Goal: Task Accomplishment & Management: Use online tool/utility

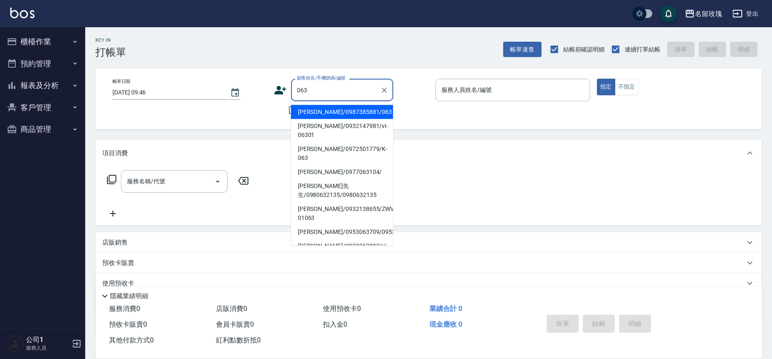
click at [323, 106] on li "[PERSON_NAME]/0987385881/063" at bounding box center [342, 112] width 102 height 14
type input "[PERSON_NAME]/0987385881/063"
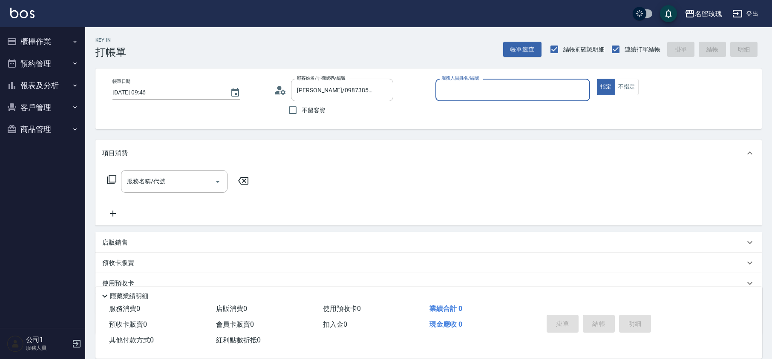
type input "[PERSON_NAME]-5"
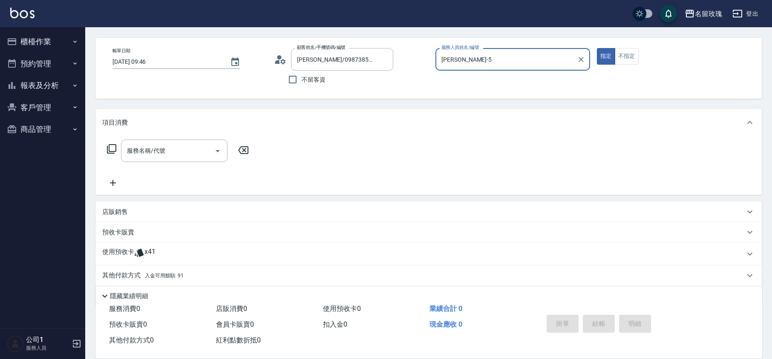
scroll to position [58, 0]
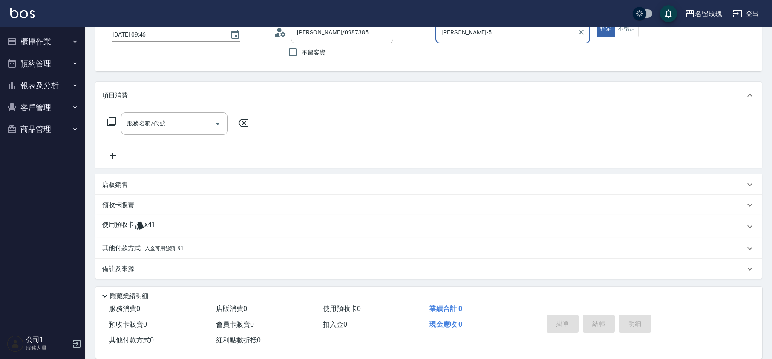
click at [149, 222] on span "x41" at bounding box center [149, 227] width 11 height 13
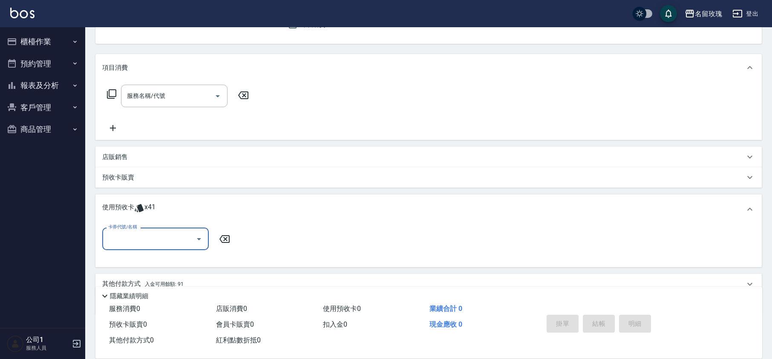
scroll to position [115, 0]
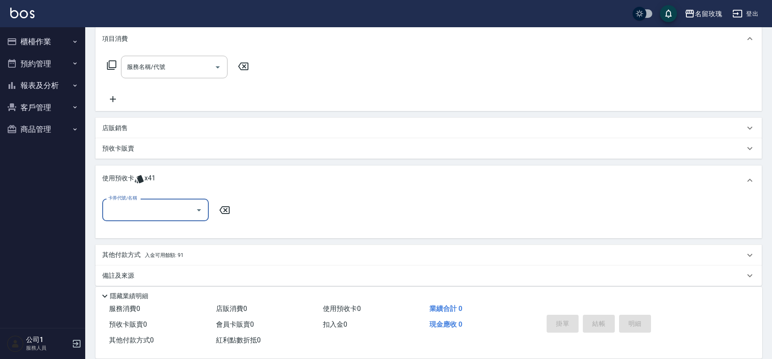
click at [201, 212] on icon "Open" at bounding box center [199, 210] width 10 height 10
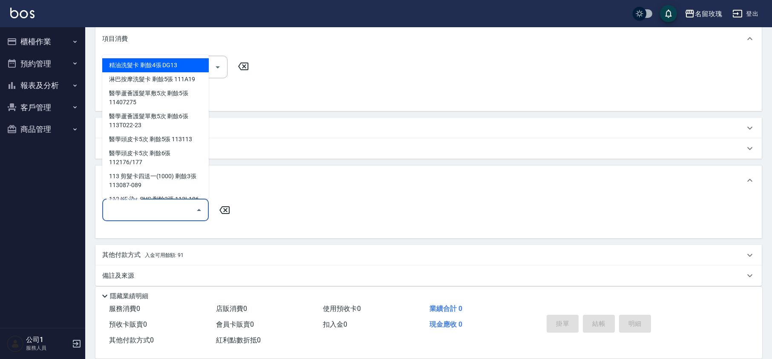
click at [169, 67] on div "精油洗髮卡 剩餘4張 DG13" at bounding box center [155, 65] width 106 height 14
type input "精油洗髮卡 DG13"
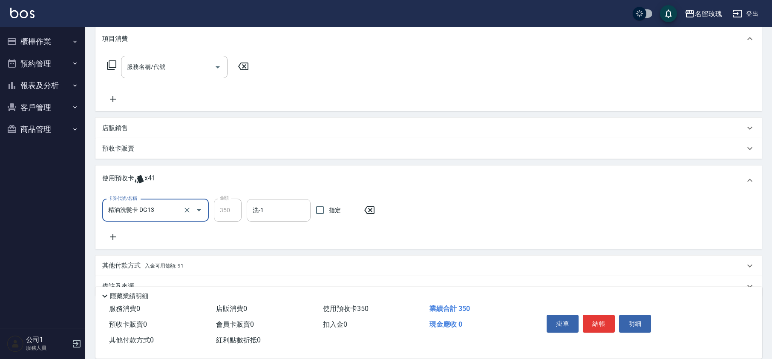
click at [271, 217] on input "洗-1" at bounding box center [278, 210] width 56 height 15
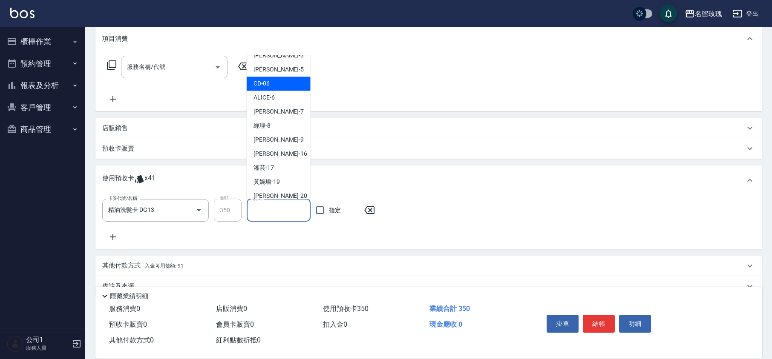
scroll to position [158, 0]
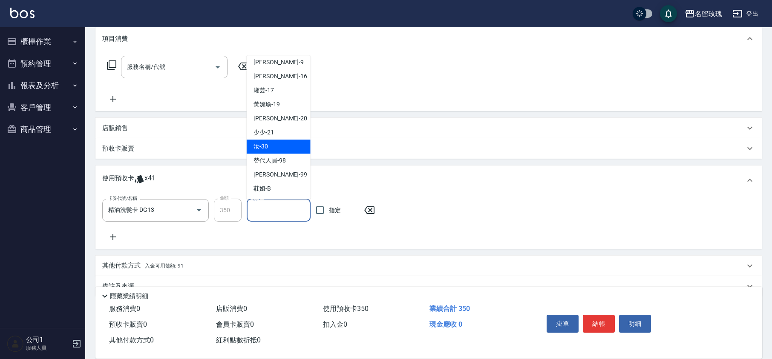
click at [263, 143] on span "汝 -30" at bounding box center [260, 147] width 14 height 9
type input "汝-30"
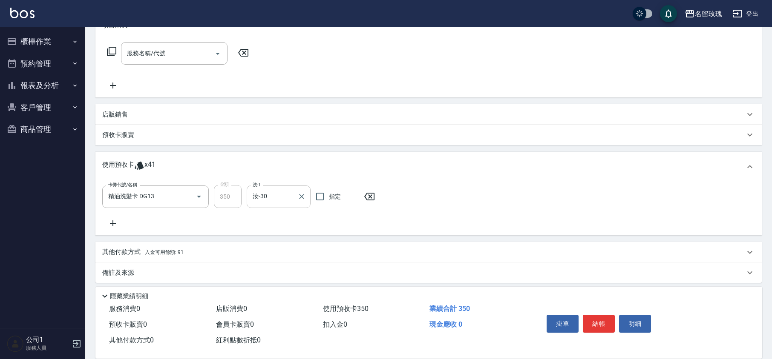
scroll to position [132, 0]
click at [290, 219] on div "卡券代號/名稱 精油洗髮卡 DG13 卡券代號/名稱 金額 350 金額 洗-1 汝-30 洗-1 指定" at bounding box center [428, 202] width 653 height 43
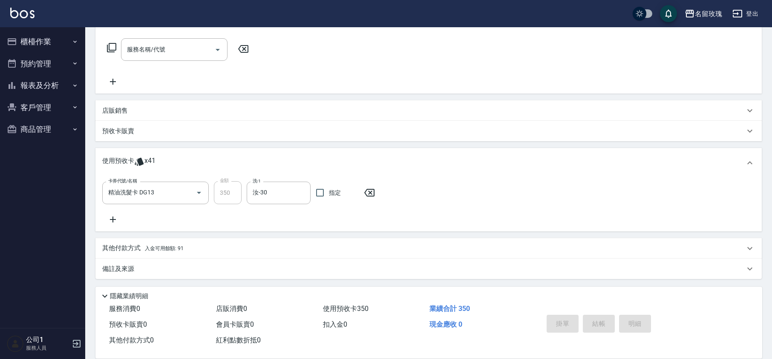
type input "[DATE] 10:31"
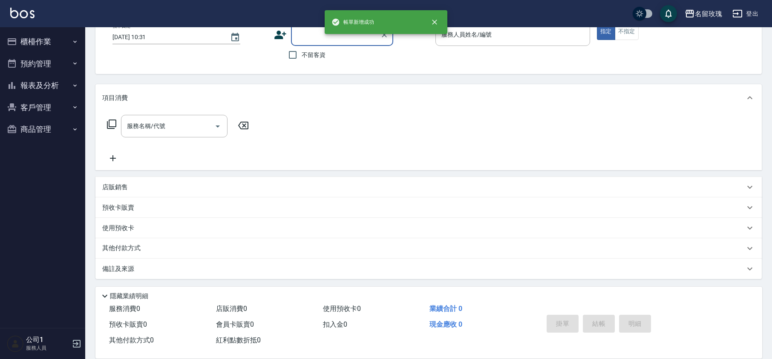
scroll to position [0, 0]
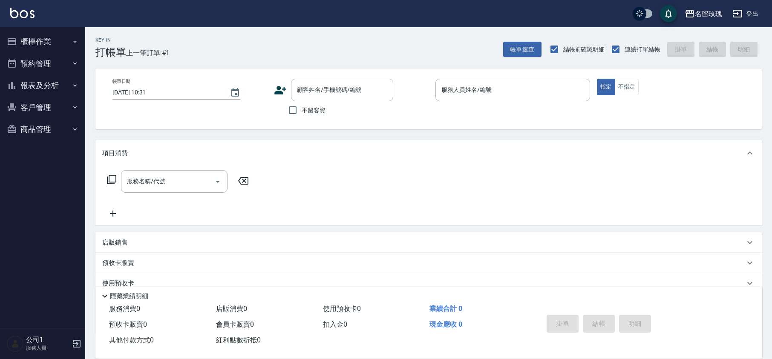
click at [348, 37] on div "Key In 打帳單 上一筆訂單:#1 帳單速查 結帳前確認明細 連續打單結帳 掛單 結帳 明細" at bounding box center [423, 42] width 676 height 31
